Goal: Information Seeking & Learning: Learn about a topic

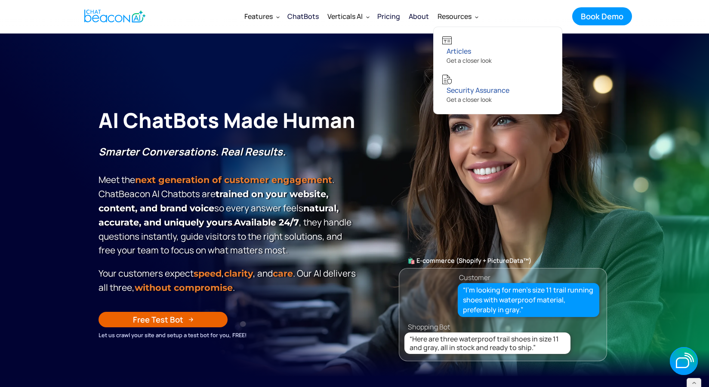
click at [528, 31] on nav "Articles Get a closer look Security Assurance Get a closer look" at bounding box center [497, 71] width 129 height 88
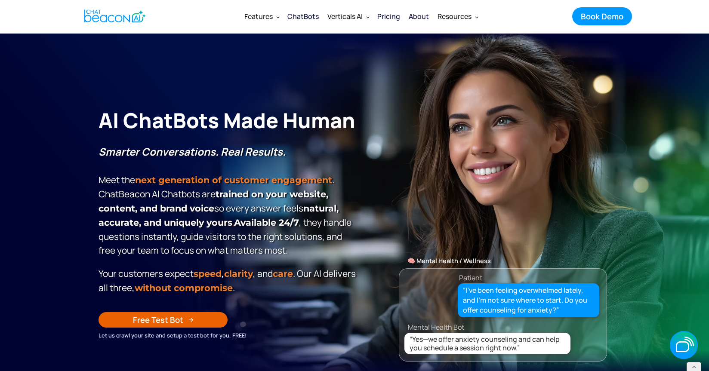
click at [391, 18] on div "Pricing" at bounding box center [388, 16] width 23 height 12
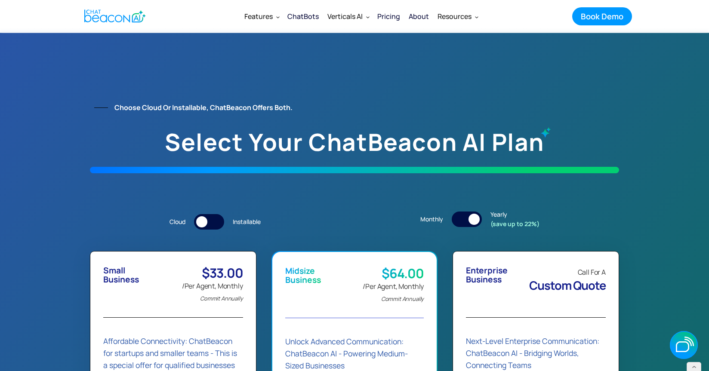
click at [138, 24] on img "home" at bounding box center [114, 16] width 61 height 17
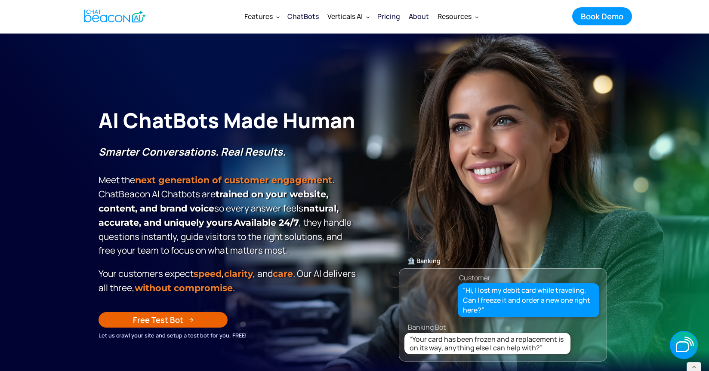
click at [387, 14] on div "Pricing" at bounding box center [388, 16] width 23 height 12
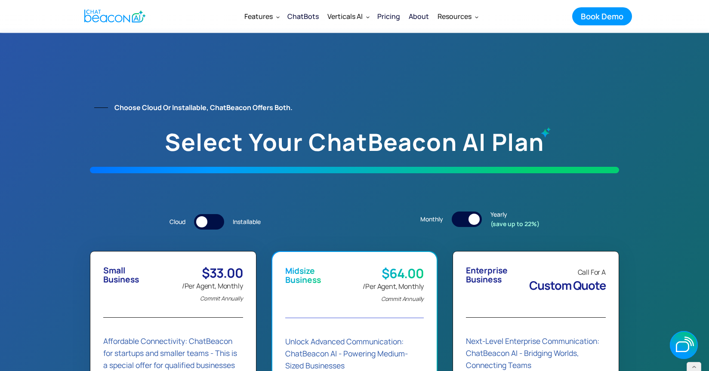
click at [130, 9] on img "home" at bounding box center [114, 16] width 61 height 17
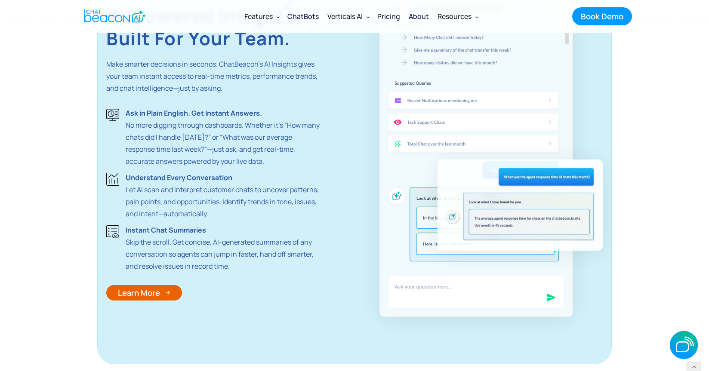
scroll to position [1649, 0]
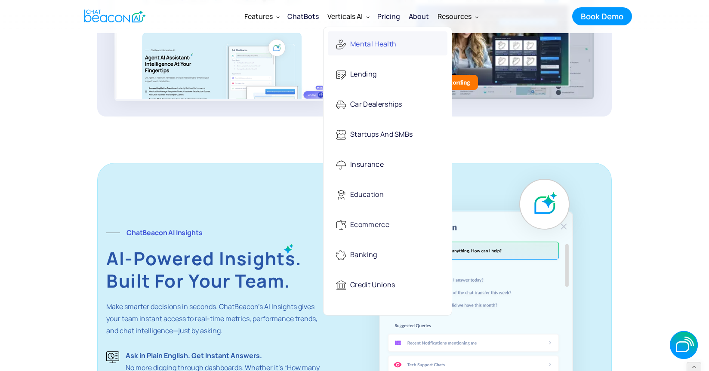
click at [362, 43] on div "Mental Health" at bounding box center [373, 45] width 46 height 18
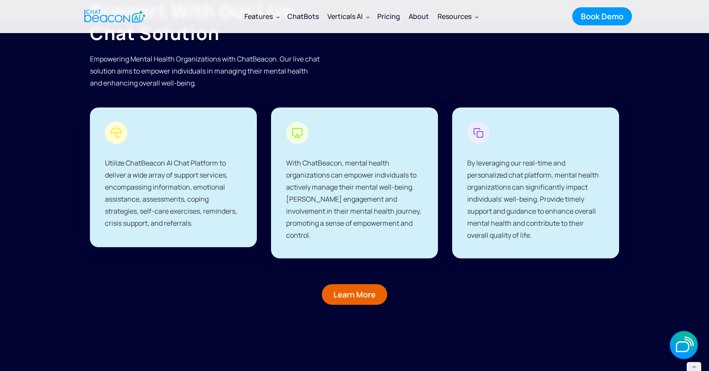
scroll to position [1391, 0]
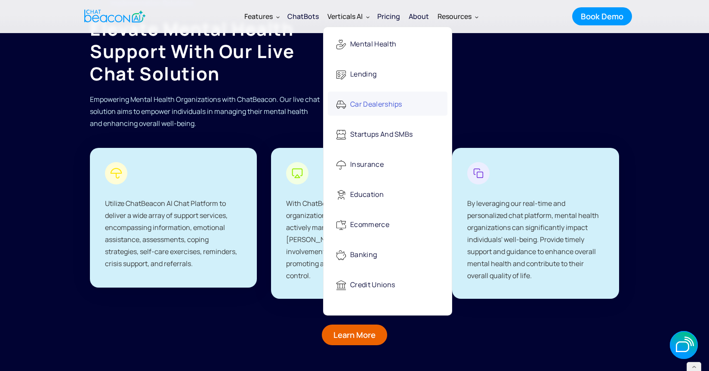
click at [363, 101] on div "Car Dealerships" at bounding box center [376, 105] width 52 height 18
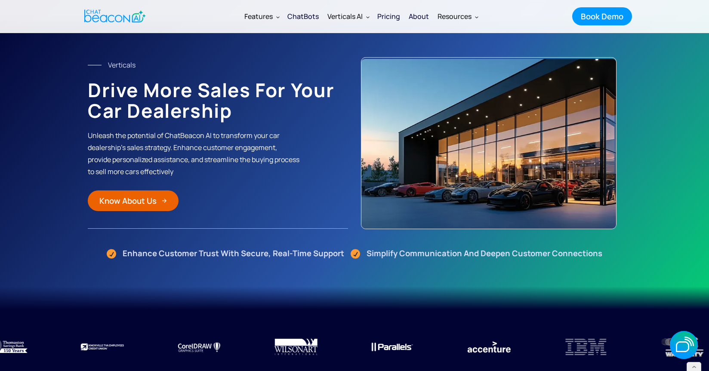
scroll to position [4, 0]
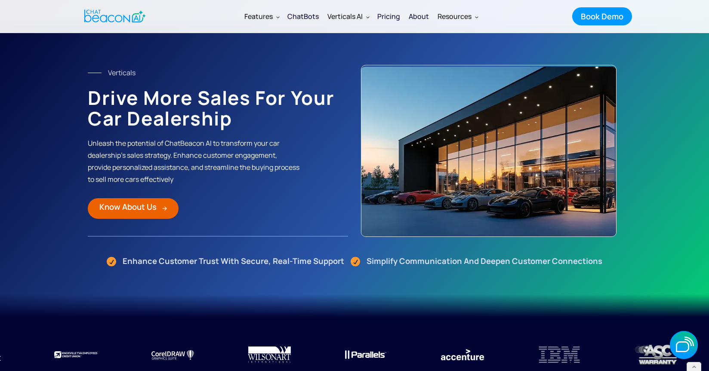
click at [156, 206] on div "Know About Us" at bounding box center [127, 206] width 57 height 11
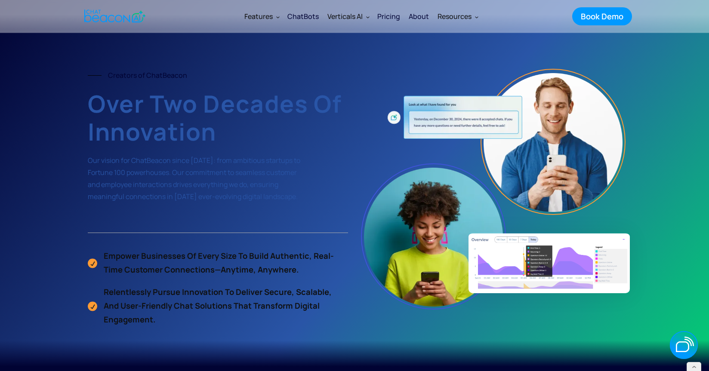
click at [418, 17] on div "About" at bounding box center [419, 16] width 20 height 12
